Goal: Navigation & Orientation: Find specific page/section

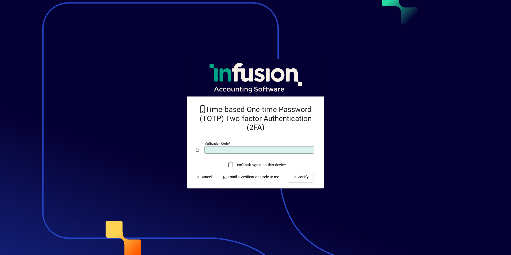
type input "******"
click at [289, 172] on button "Verify" at bounding box center [301, 177] width 25 height 10
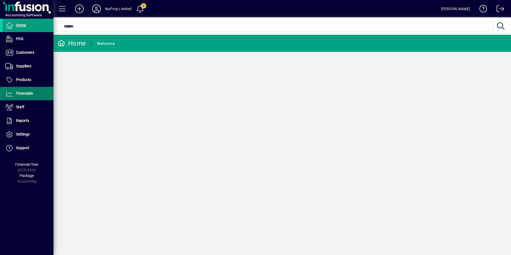
click at [26, 91] on span "Financials" at bounding box center [24, 93] width 17 height 4
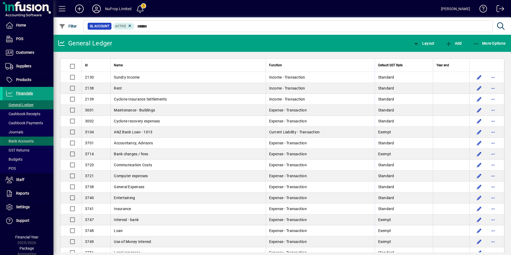
click at [27, 141] on span "Bank Accounts" at bounding box center [19, 141] width 28 height 4
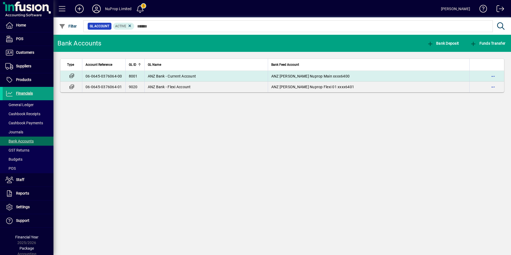
click at [173, 74] on span "ANZ Bank - Current Account" at bounding box center [172, 76] width 48 height 4
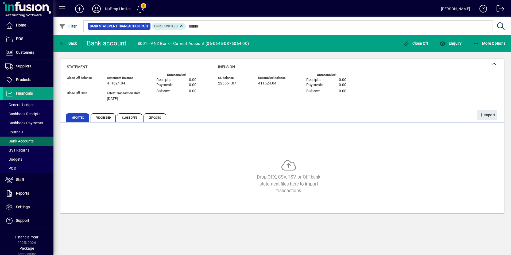
click at [99, 9] on icon at bounding box center [96, 9] width 11 height 9
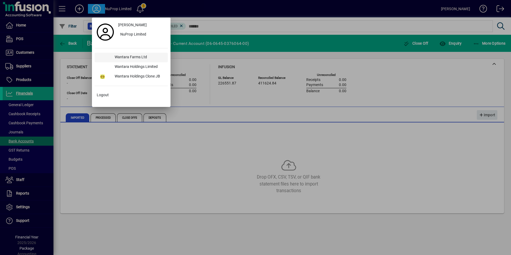
click at [130, 59] on div "Wantara Farms Ltd" at bounding box center [138, 58] width 57 height 10
